Goal: Answer question/provide support: Share knowledge or assist other users

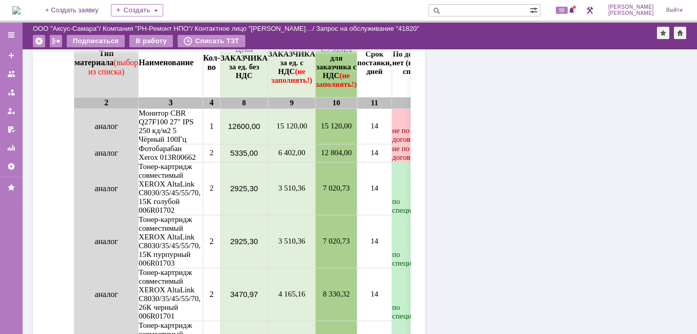
scroll to position [975, 0]
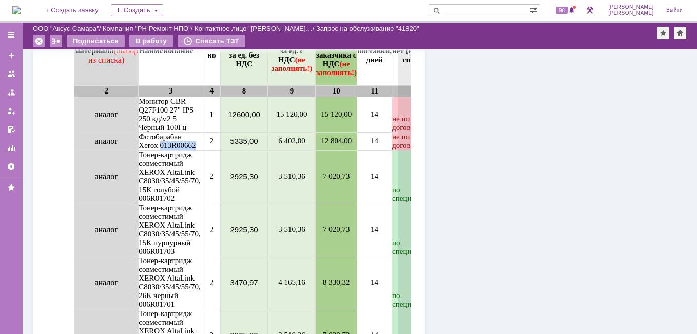
drag, startPoint x: 162, startPoint y: 153, endPoint x: 197, endPoint y: 154, distance: 34.4
click at [197, 150] on td "Фотобарабан Xerox 013R00662" at bounding box center [171, 141] width 64 height 18
copy td "013R00662"
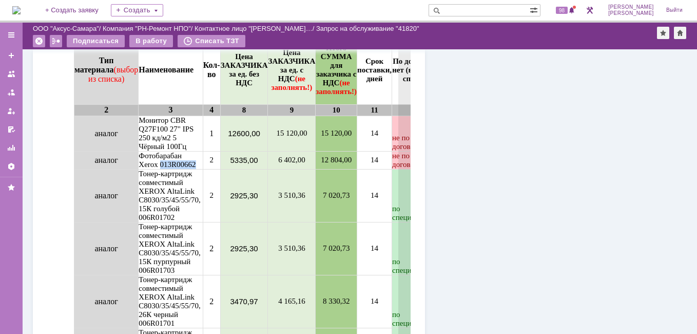
scroll to position [964, 0]
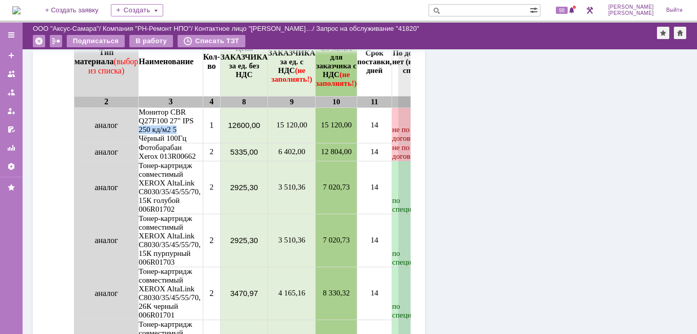
click at [194, 131] on td "Монитор CBR Q27F100 27" IPS 250 кд/м2 5 Чёрный 100Гц" at bounding box center [171, 125] width 64 height 35
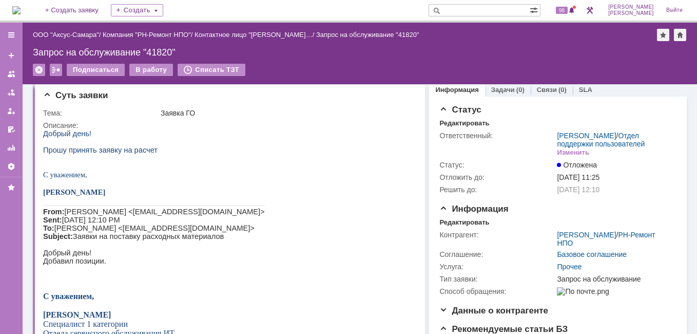
scroll to position [0, 0]
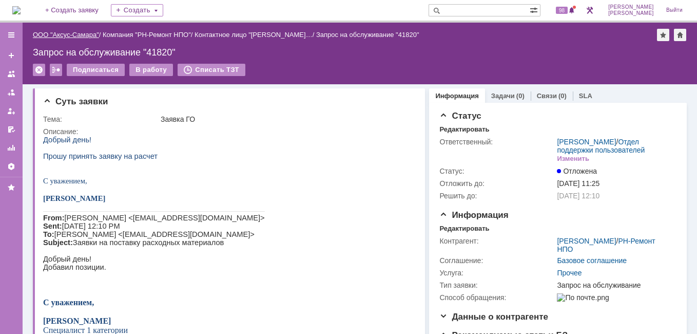
click at [69, 31] on link "ООО "Аксус-Самара"" at bounding box center [66, 35] width 66 height 8
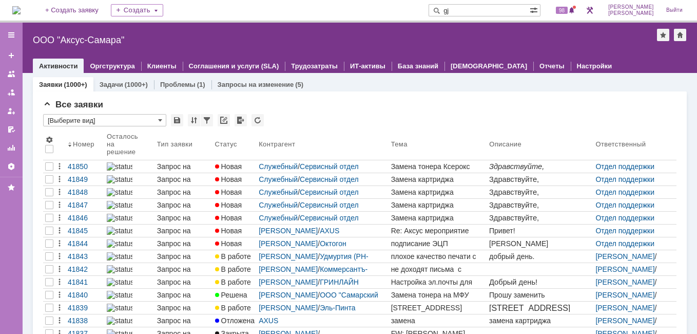
type input "g"
type input "полухин"
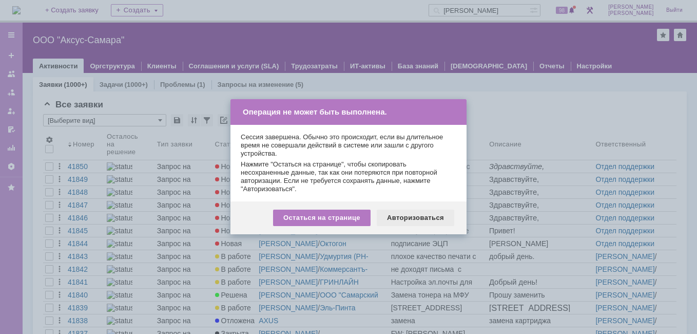
click at [399, 221] on div "Авторизоваться" at bounding box center [416, 217] width 78 height 16
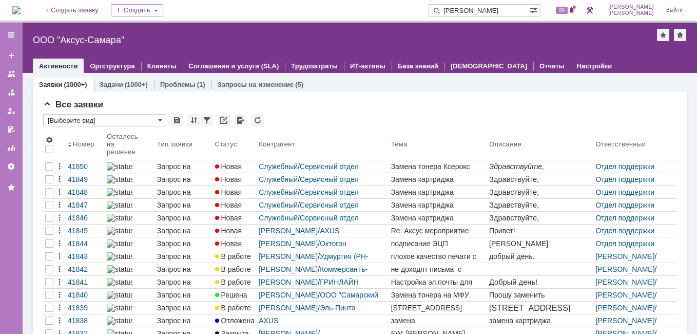
type input "полухин"
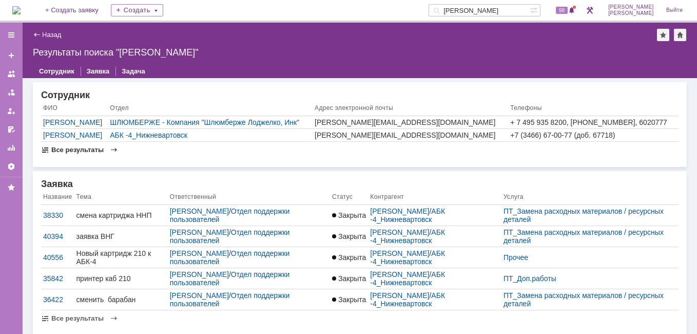
click at [83, 147] on span "Все результаты" at bounding box center [77, 150] width 52 height 8
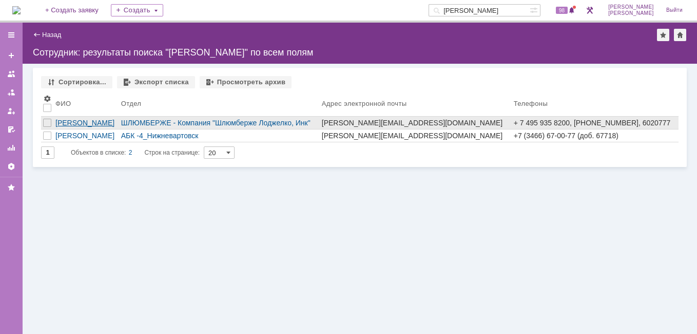
click at [96, 126] on div "Полухин Сергей" at bounding box center [86, 123] width 62 height 8
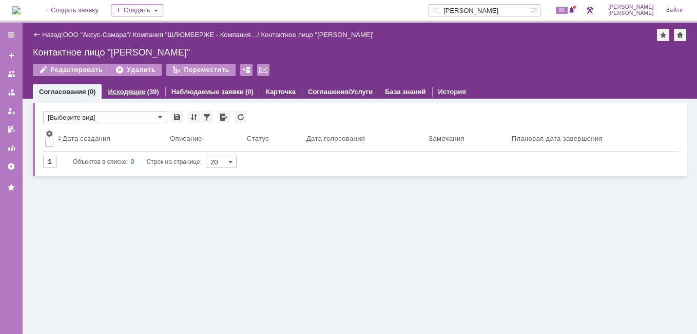
click at [137, 95] on link "Исходящие" at bounding box center [126, 92] width 37 height 8
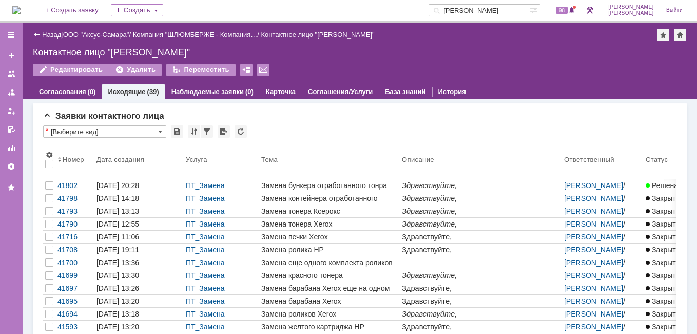
click at [282, 89] on link "Карточка" at bounding box center [281, 92] width 30 height 8
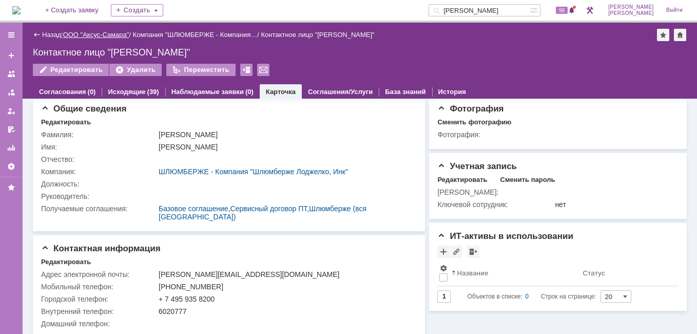
click at [114, 36] on link "ООО "Аксус-Самара"" at bounding box center [96, 35] width 66 height 8
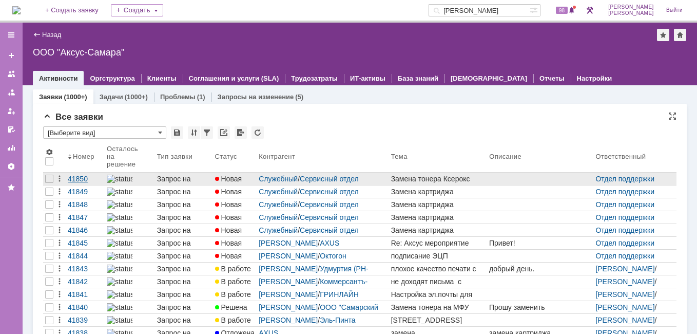
click at [87, 177] on div "41850" at bounding box center [85, 179] width 35 height 8
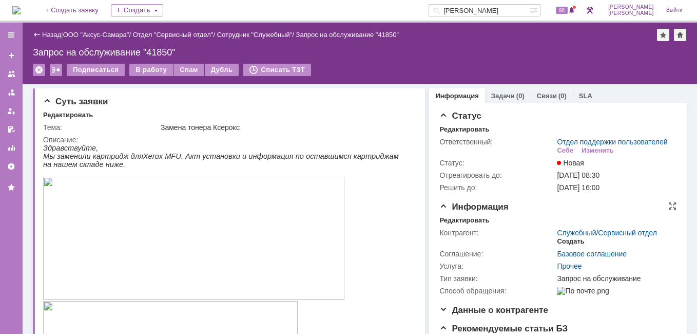
click at [573, 245] on div "Создать" at bounding box center [570, 241] width 27 height 8
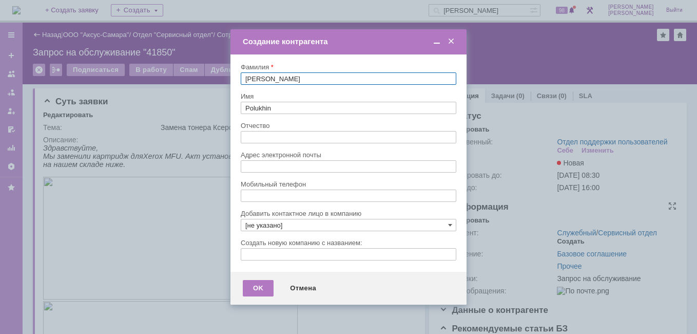
type input "spolukhin@slb.ru"
click at [451, 41] on span at bounding box center [451, 41] width 10 height 9
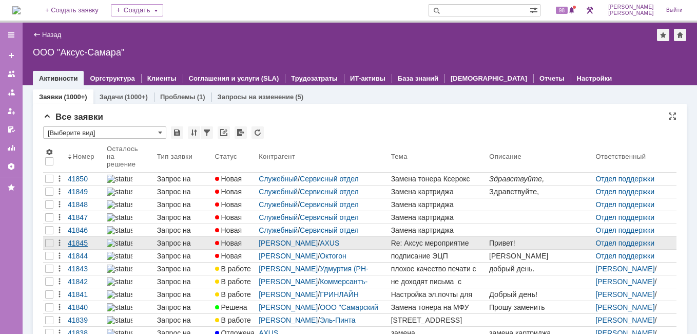
click at [82, 242] on div "41845" at bounding box center [85, 243] width 35 height 8
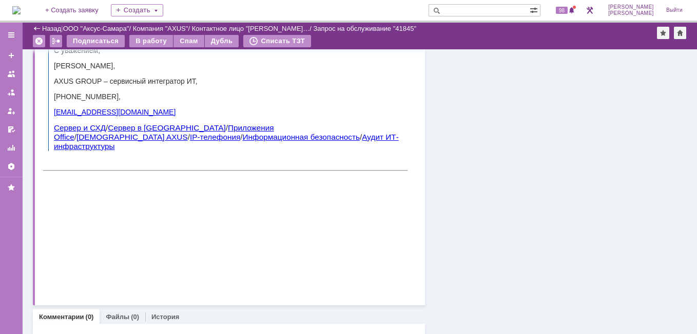
scroll to position [2659, 0]
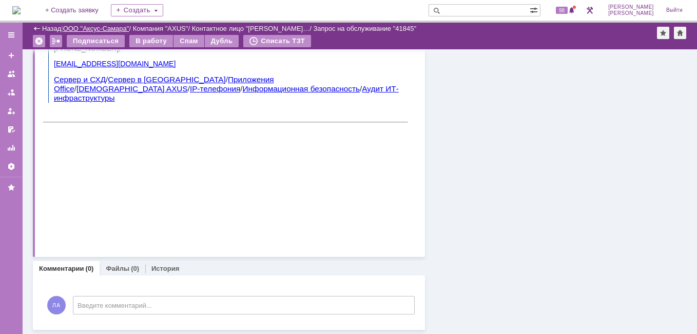
click at [119, 26] on link "ООО "Аксус-Самара"" at bounding box center [96, 29] width 66 height 8
